Goal: Task Accomplishment & Management: Manage account settings

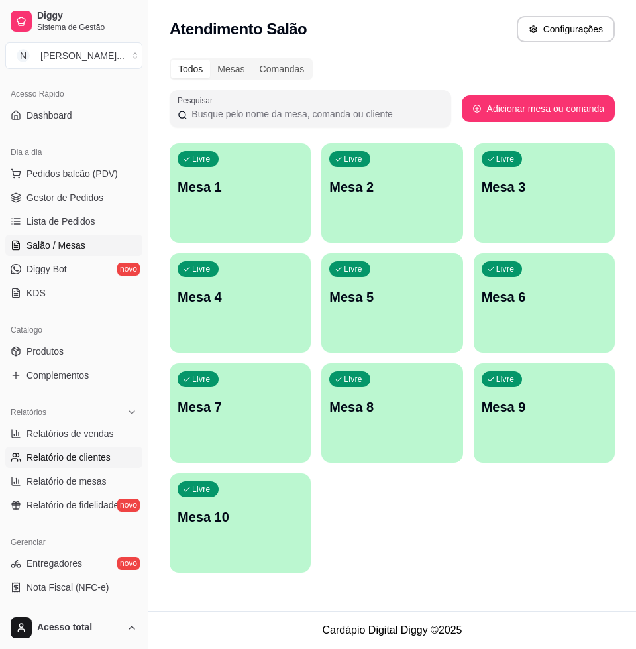
scroll to position [166, 0]
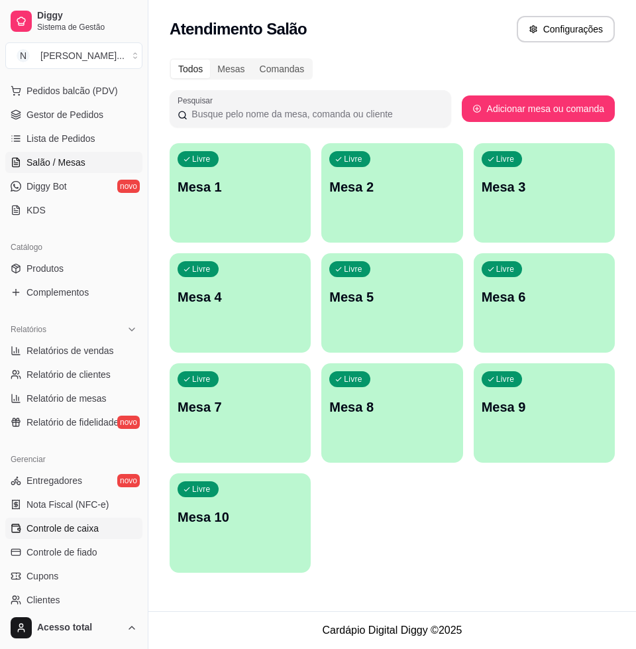
click at [64, 535] on link "Controle de caixa" at bounding box center [73, 527] width 137 height 21
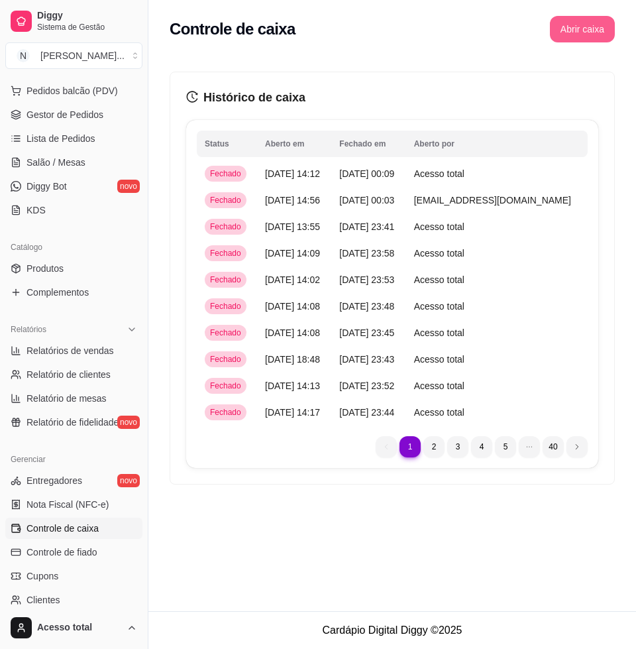
click at [590, 33] on button "Abrir caixa" at bounding box center [582, 29] width 65 height 27
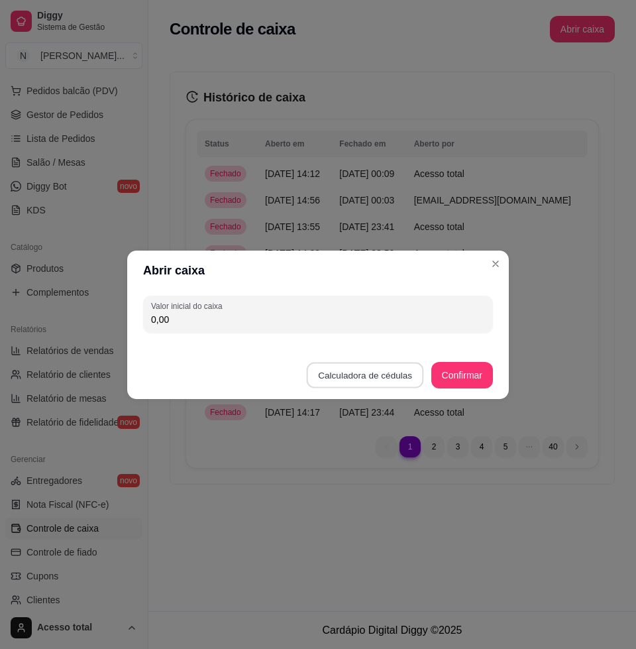
click at [368, 362] on button "Calculadora de cédulas" at bounding box center [365, 375] width 117 height 26
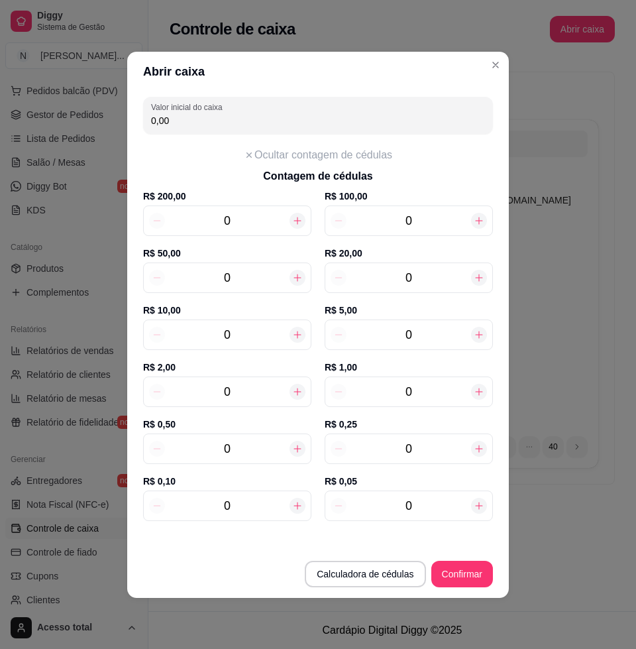
drag, startPoint x: 456, startPoint y: 272, endPoint x: 472, endPoint y: 249, distance: 28.1
click at [456, 269] on input "0" at bounding box center [409, 277] width 125 height 19
type input "100,00"
type input "5"
click at [488, 578] on button "Confirmar" at bounding box center [462, 574] width 62 height 27
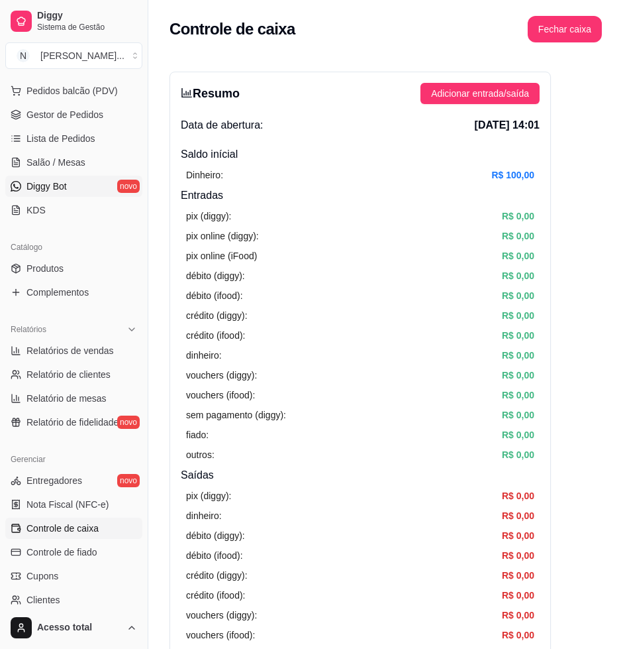
drag, startPoint x: 46, startPoint y: 158, endPoint x: 44, endPoint y: 190, distance: 31.2
click at [47, 158] on span "Salão / Mesas" at bounding box center [56, 162] width 59 height 13
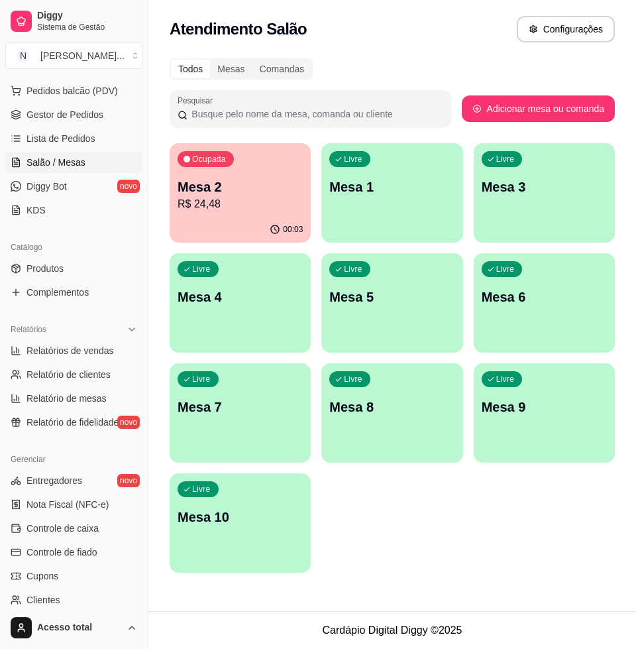
click at [256, 215] on div "Ocupada Mesa 2 R$ 24,48" at bounding box center [240, 180] width 141 height 74
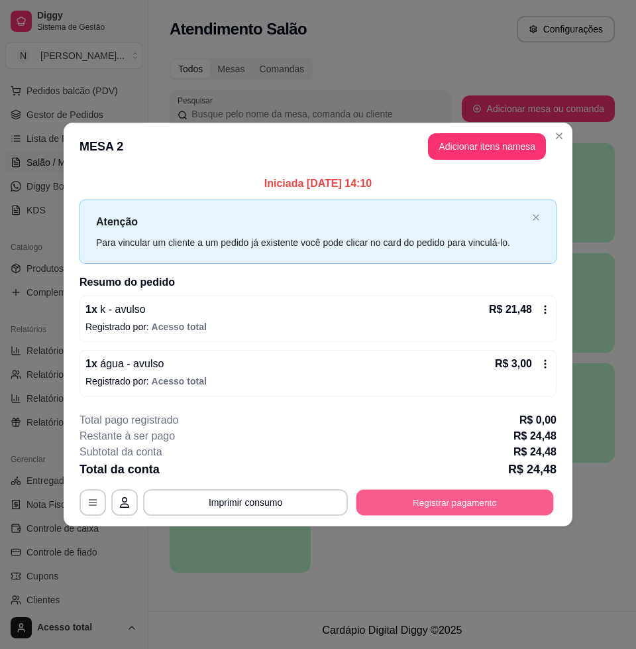
click at [436, 494] on button "Registrar pagamento" at bounding box center [454, 503] width 197 height 26
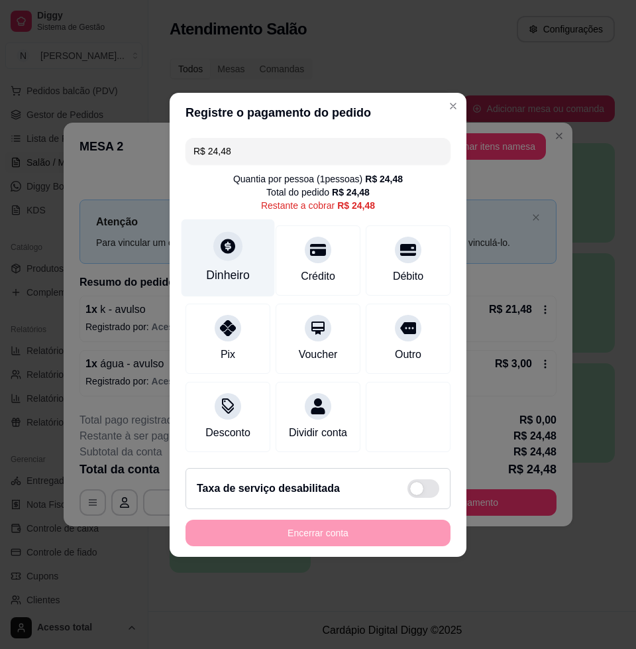
click at [201, 244] on div "Dinheiro" at bounding box center [228, 258] width 93 height 78
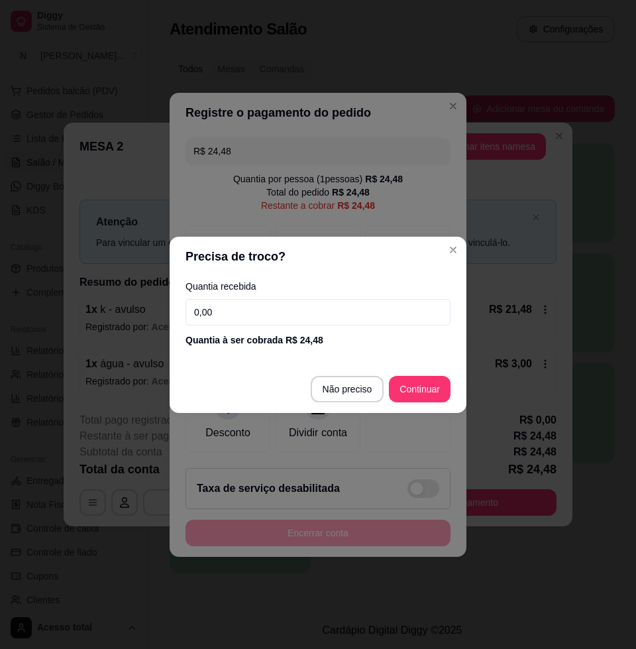
click at [311, 304] on input "0,00" at bounding box center [318, 312] width 265 height 27
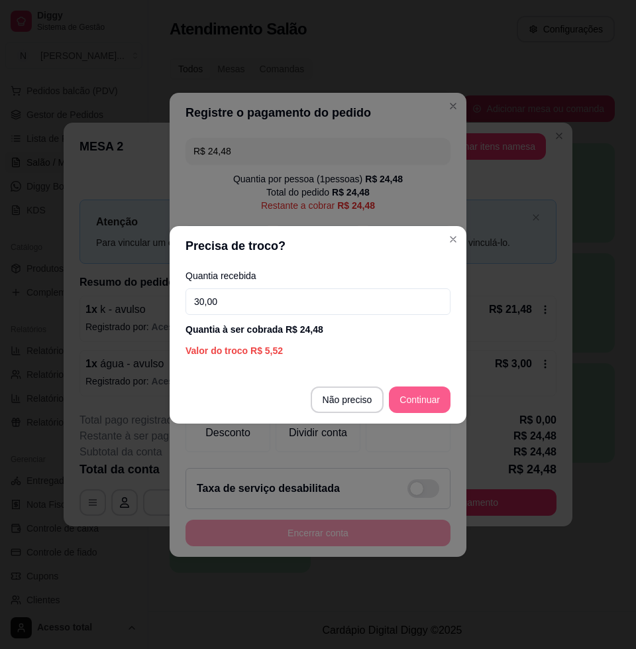
type input "30,00"
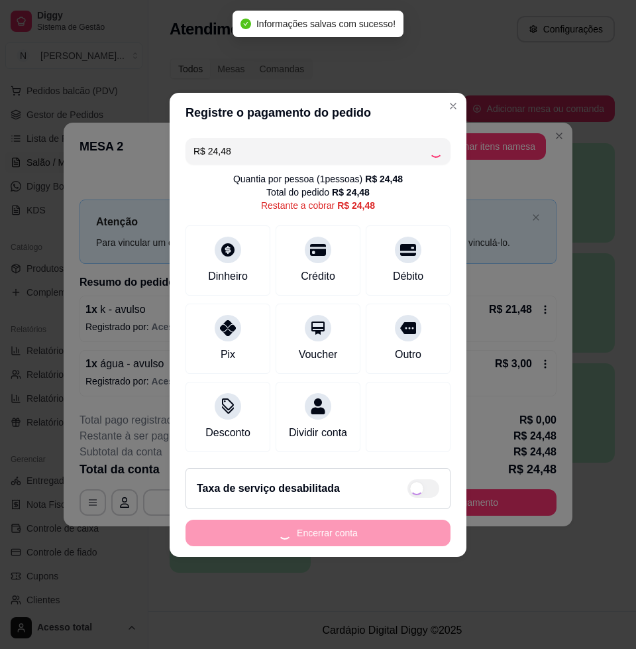
type input "R$ 0,00"
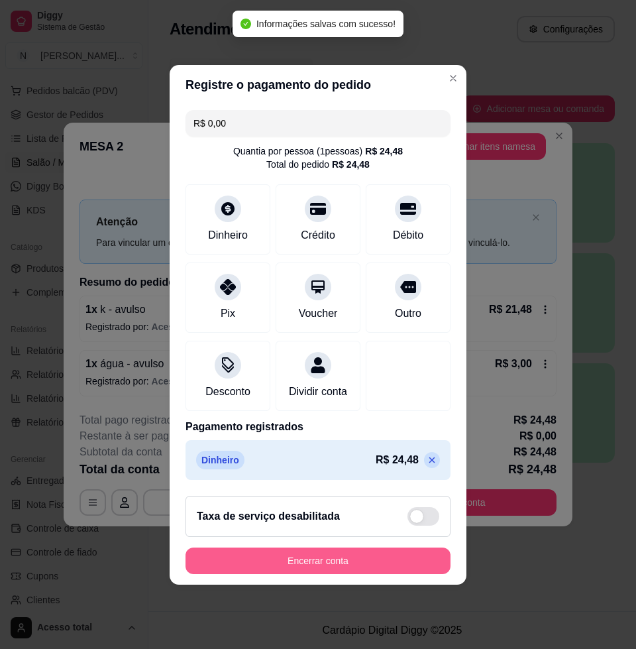
click at [354, 571] on button "Encerrar conta" at bounding box center [318, 560] width 265 height 27
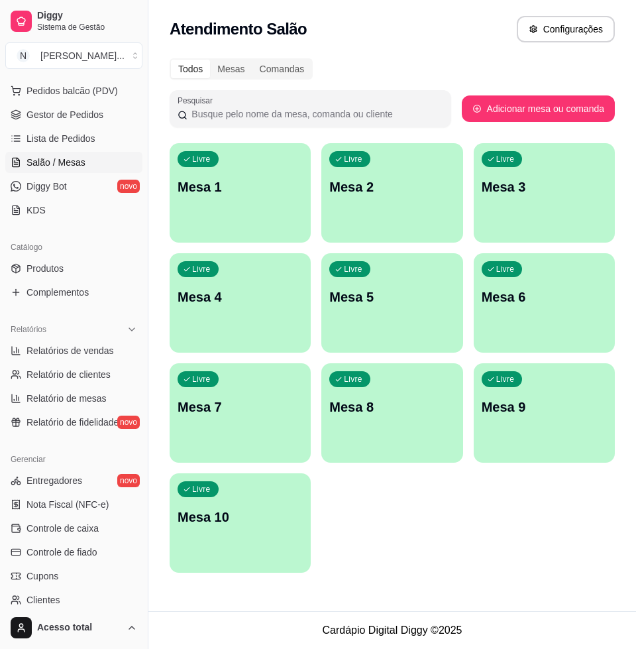
drag, startPoint x: 485, startPoint y: 584, endPoint x: 419, endPoint y: 560, distance: 70.0
click at [477, 591] on div "Atendimento Salão Configurações Todos Mesas Comandas Pesquisar Adicionar mesa o…" at bounding box center [392, 305] width 488 height 611
click at [206, 184] on p "Mesa 1" at bounding box center [240, 187] width 125 height 19
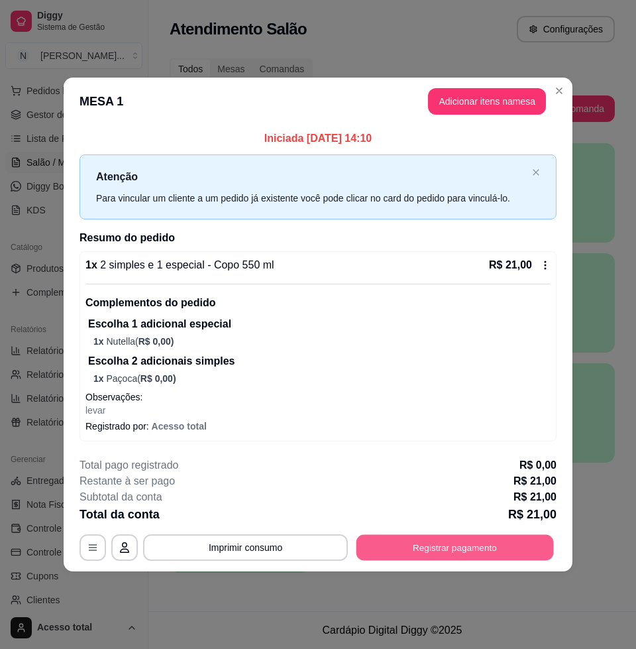
click at [432, 537] on button "Registrar pagamento" at bounding box center [454, 547] width 197 height 26
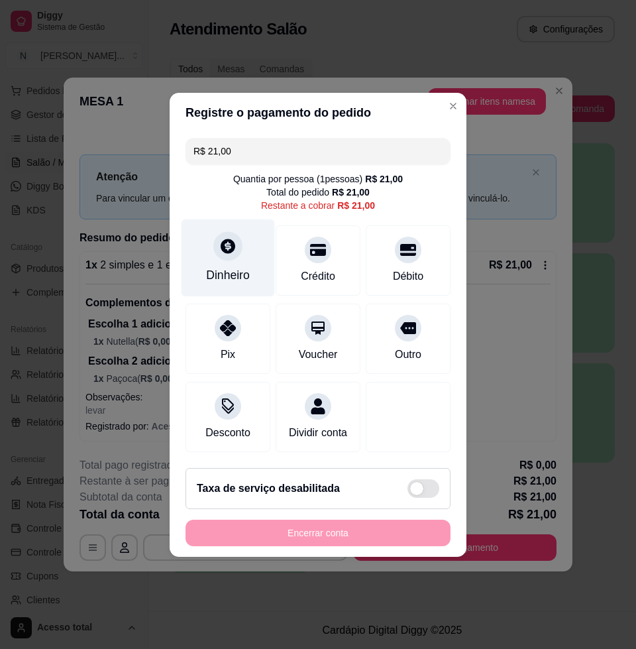
click at [244, 246] on div "Dinheiro" at bounding box center [228, 258] width 93 height 78
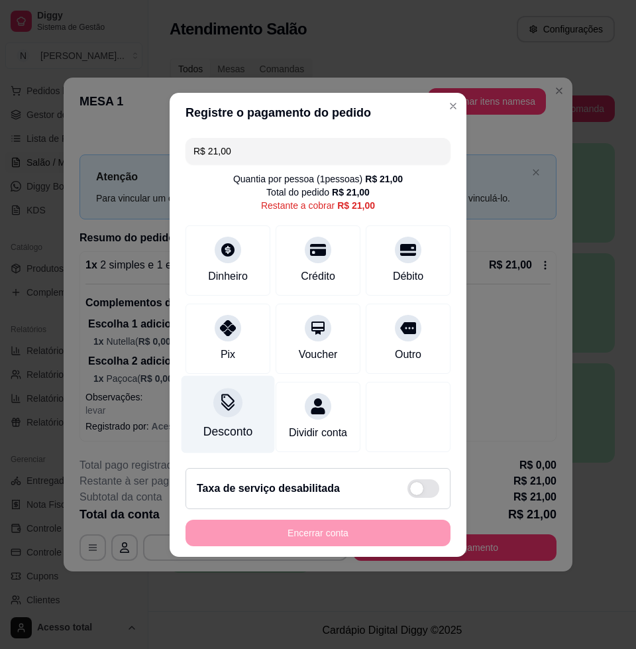
click at [229, 402] on icon at bounding box center [227, 406] width 13 height 9
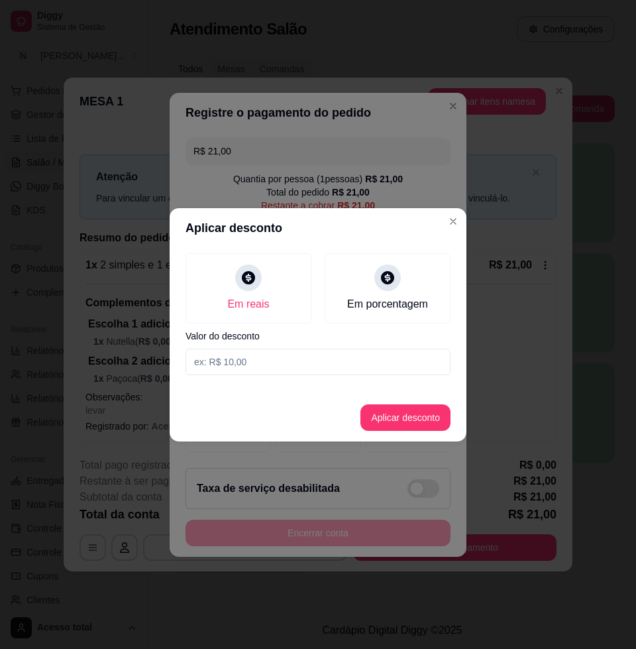
click at [264, 363] on input at bounding box center [318, 362] width 265 height 27
type input "1,00"
click at [407, 415] on button "Aplicar desconto" at bounding box center [405, 417] width 90 height 27
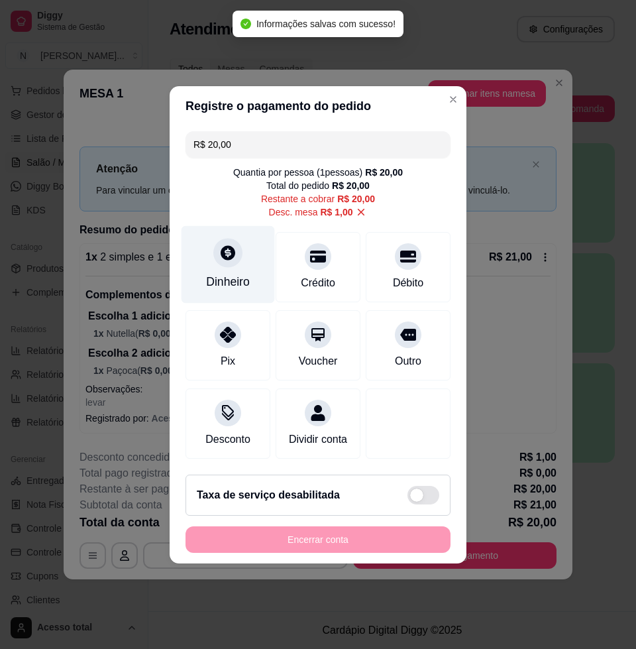
click at [239, 273] on div "Dinheiro" at bounding box center [228, 281] width 44 height 17
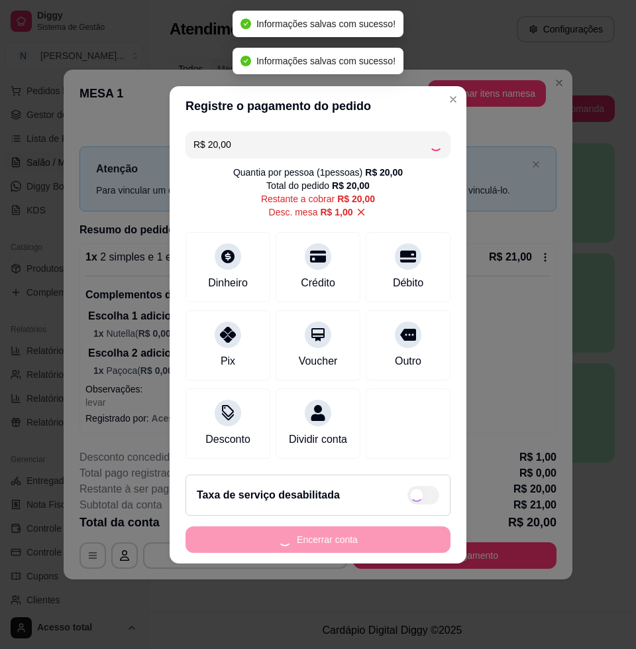
type input "R$ 0,00"
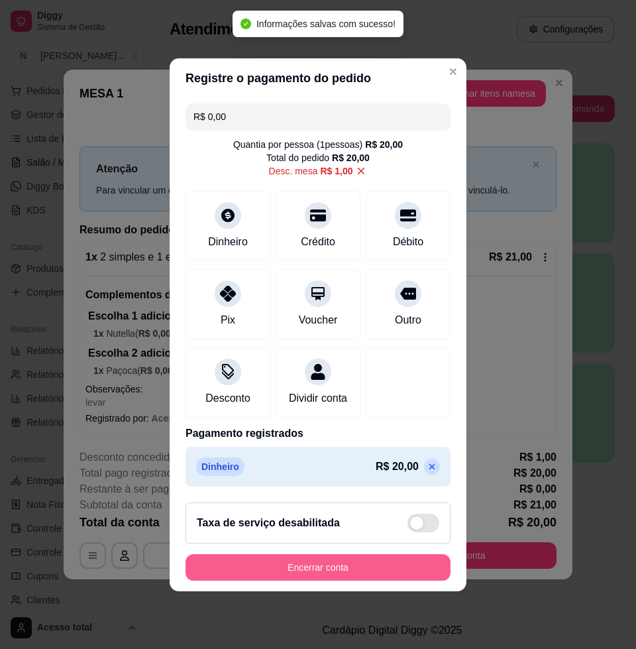
click at [341, 580] on button "Encerrar conta" at bounding box center [318, 567] width 265 height 27
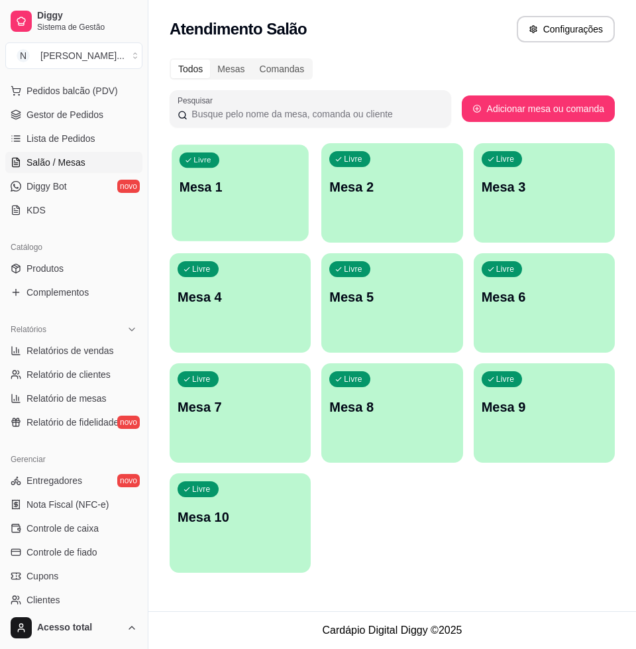
click at [232, 218] on div "Livre Mesa 1" at bounding box center [240, 184] width 137 height 81
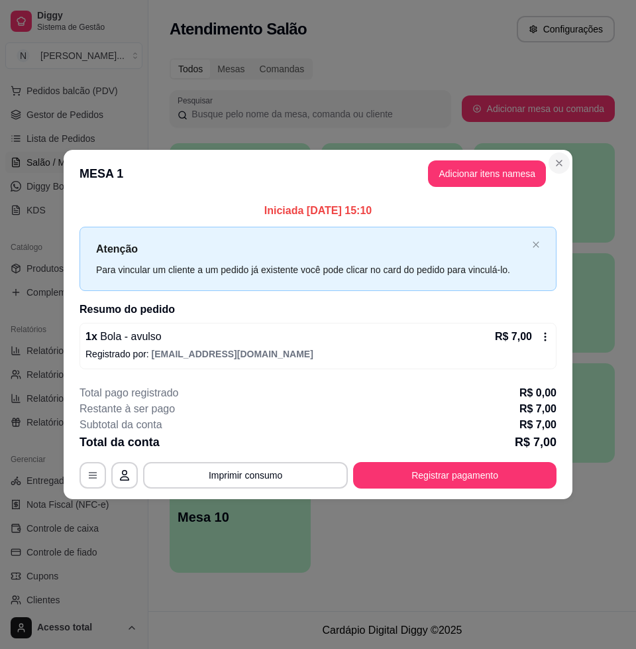
click at [567, 270] on section "**********" at bounding box center [318, 324] width 509 height 349
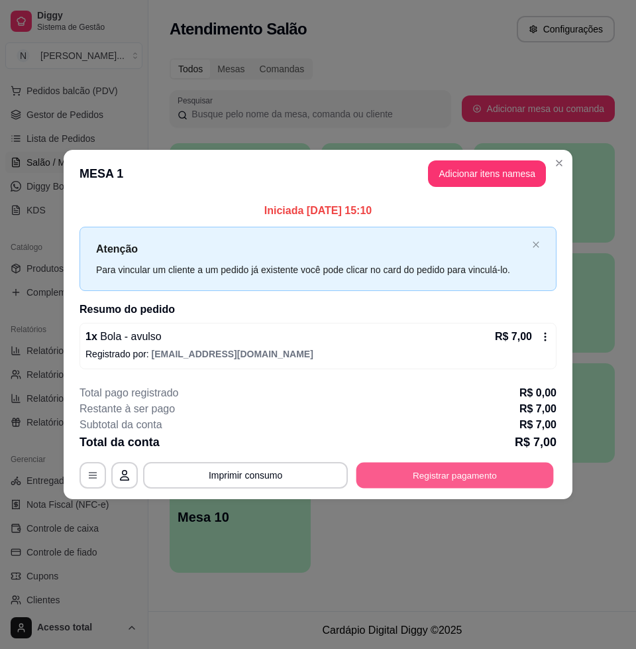
click at [461, 466] on button "Registrar pagamento" at bounding box center [454, 475] width 197 height 26
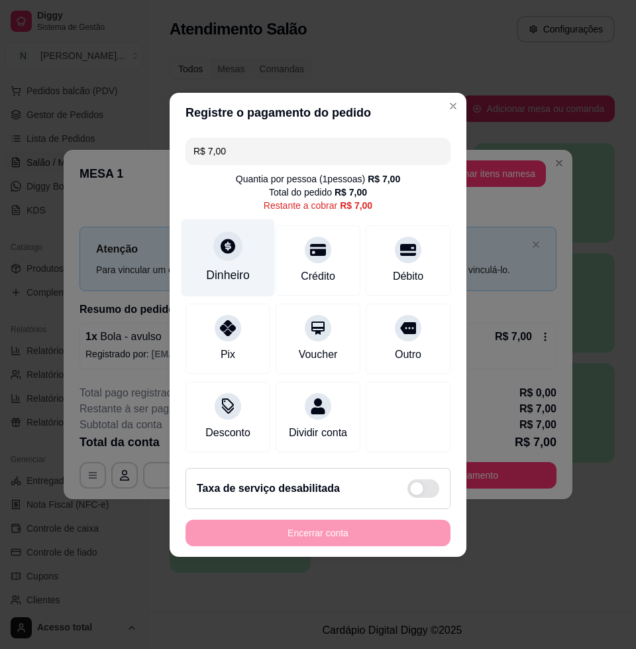
click at [237, 266] on div "Dinheiro" at bounding box center [228, 274] width 44 height 17
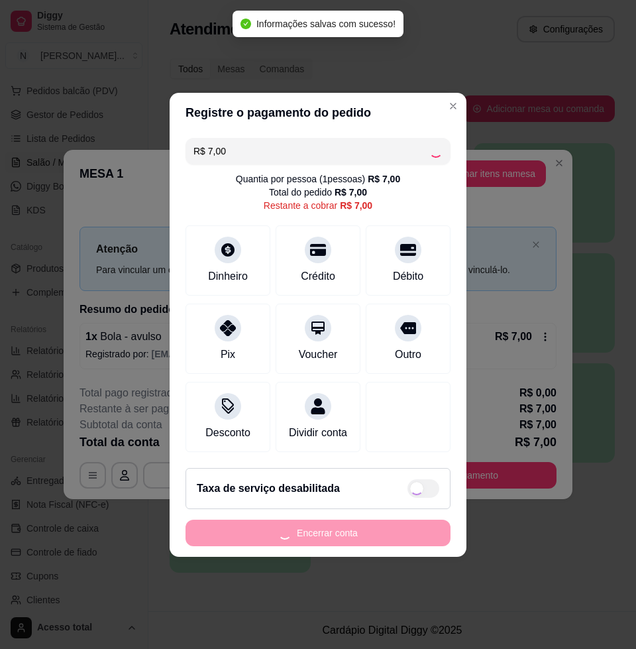
type input "R$ 0,00"
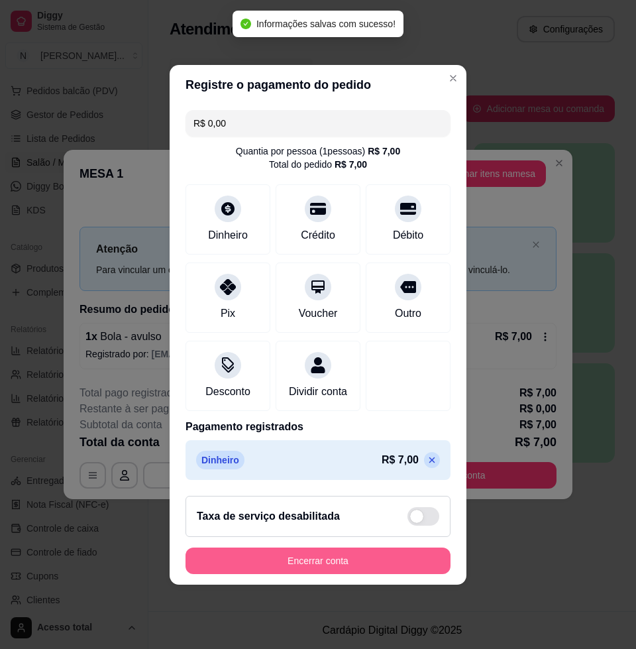
click at [343, 565] on button "Encerrar conta" at bounding box center [318, 560] width 265 height 27
